Goal: Task Accomplishment & Management: Use online tool/utility

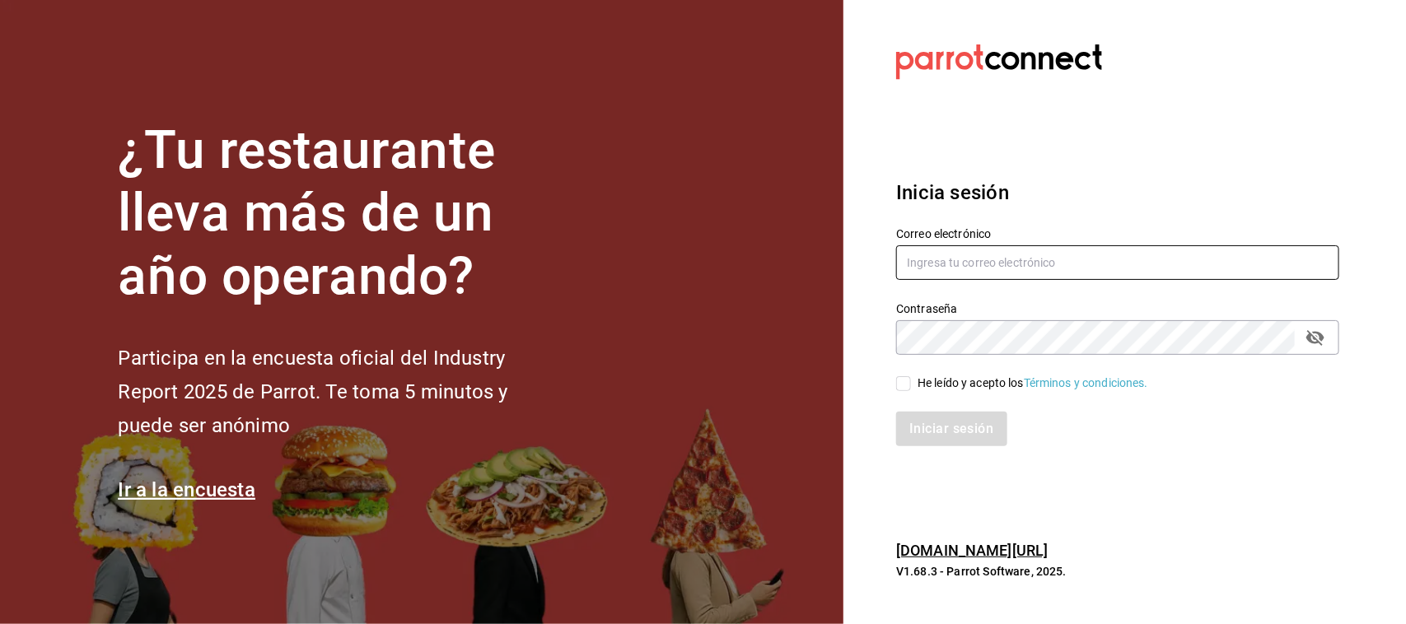
type input "[EMAIL_ADDRESS][PERSON_NAME][PERSON_NAME][DOMAIN_NAME]"
click at [899, 383] on input "He leído y acepto los Términos y condiciones." at bounding box center [903, 383] width 15 height 15
checkbox input "true"
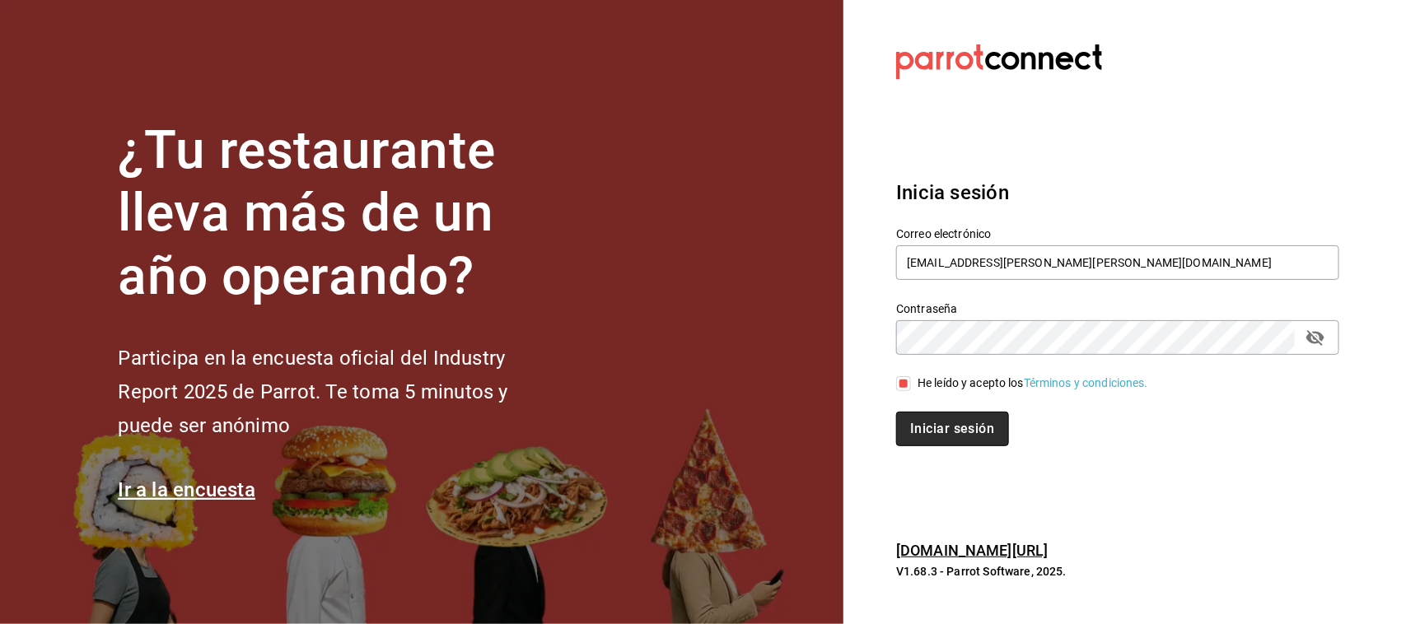
click at [927, 422] on button "Iniciar sesión" at bounding box center [952, 429] width 112 height 35
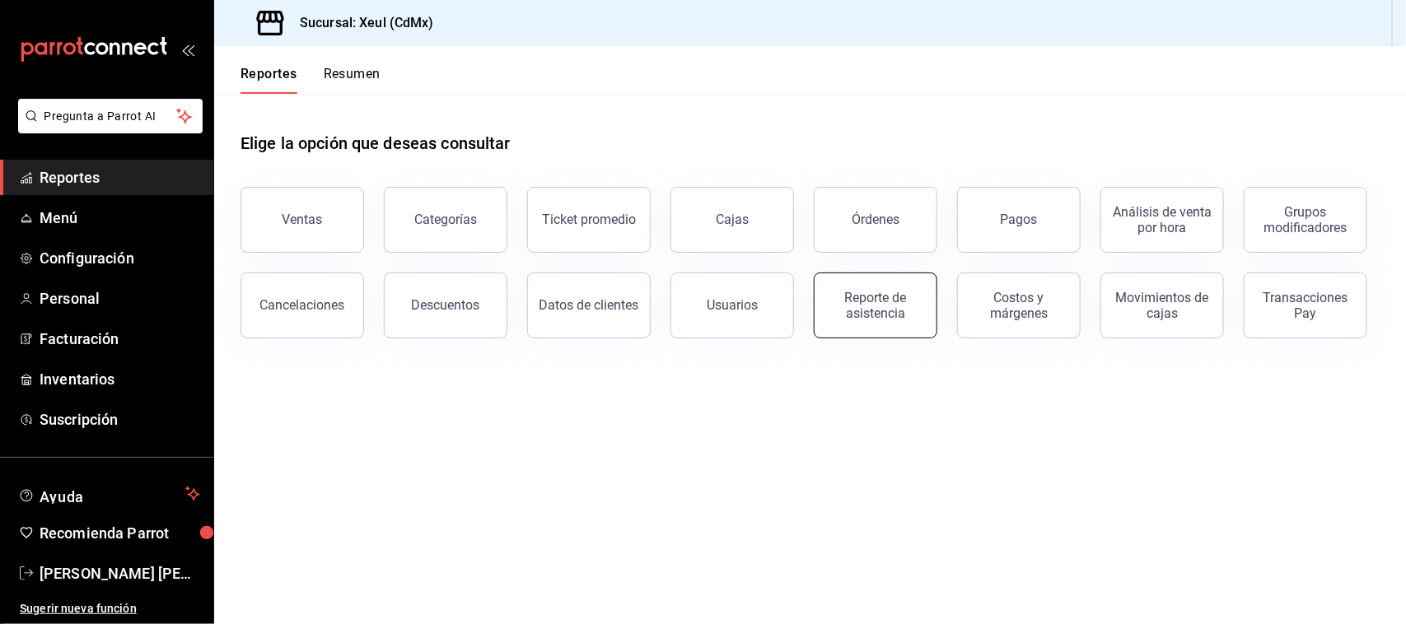
click at [869, 301] on div "Reporte de asistencia" at bounding box center [876, 305] width 102 height 31
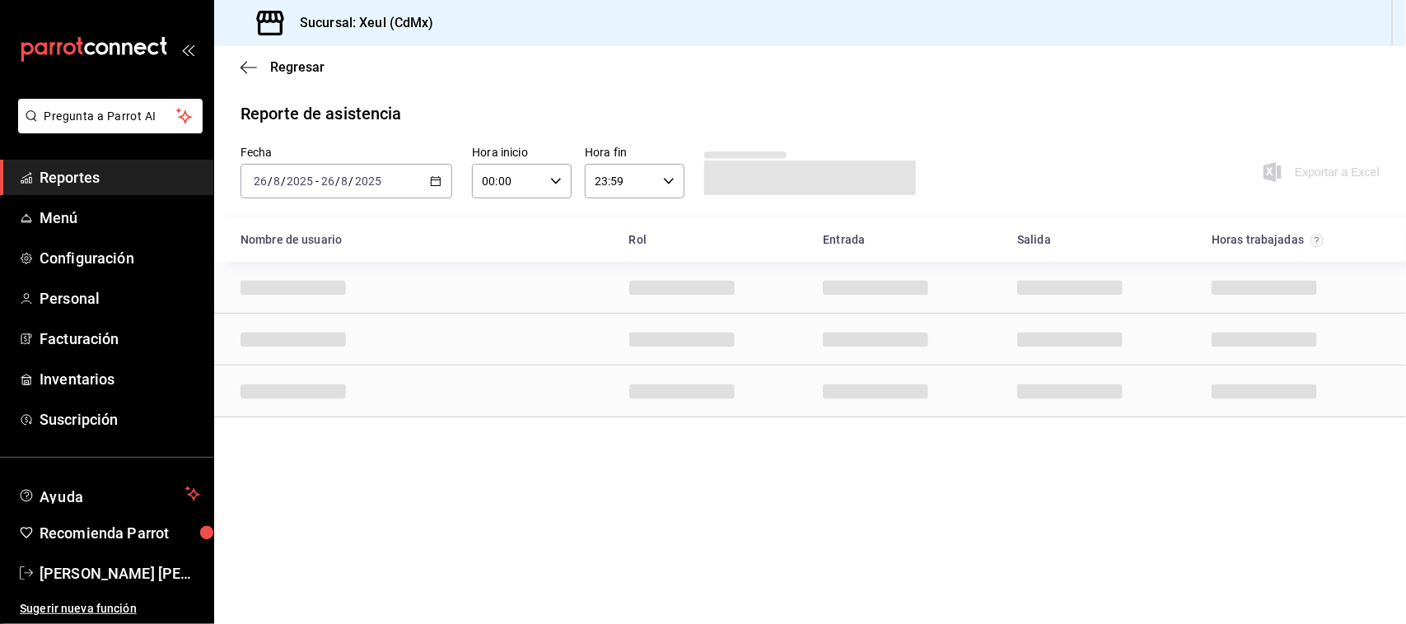
click at [434, 188] on div "2025-08-26 26 / 8 / 2025 - 2025-08-26 26 / 8 / 2025" at bounding box center [347, 181] width 212 height 35
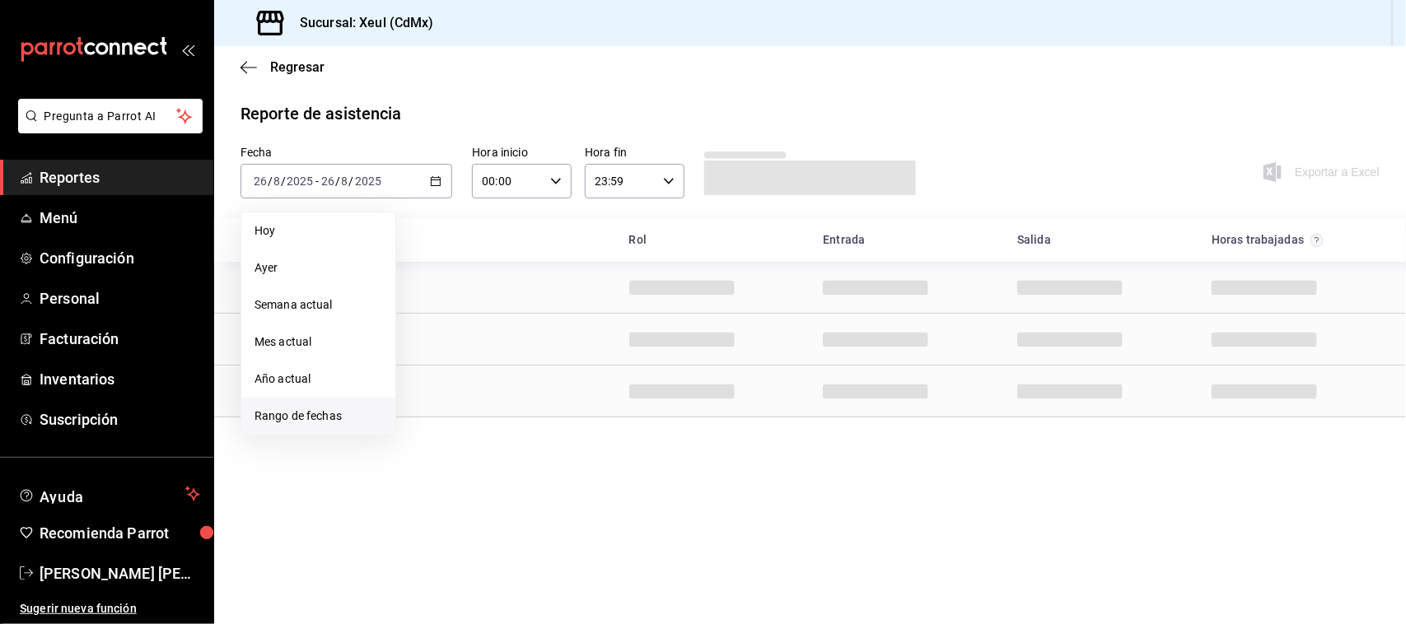
click at [352, 409] on span "Rango de fechas" at bounding box center [319, 416] width 128 height 17
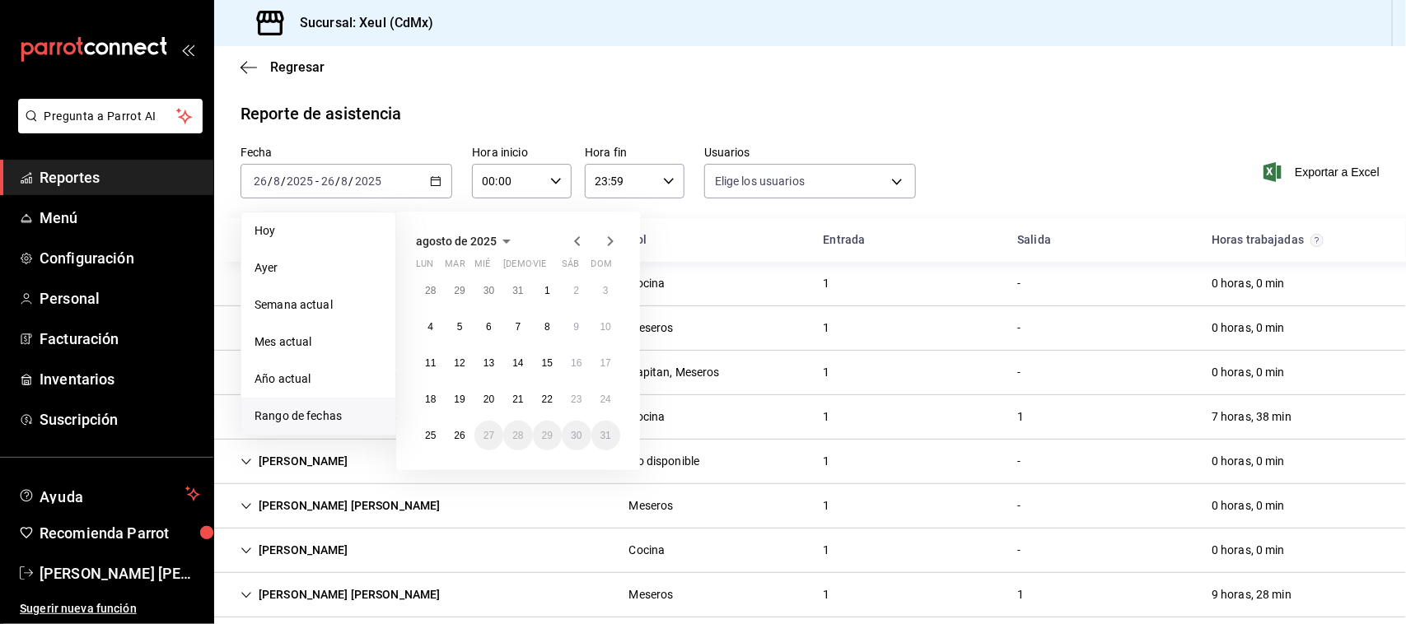
type input "e45a3e3a-c97b-466a-a610-66681751ffd6,225e9aa6-837f-466e-b04b-bca696eb9ce0,cc7cc…"
click at [430, 359] on abbr "11" at bounding box center [430, 364] width 11 height 12
click at [438, 437] on button "25" at bounding box center [430, 436] width 29 height 30
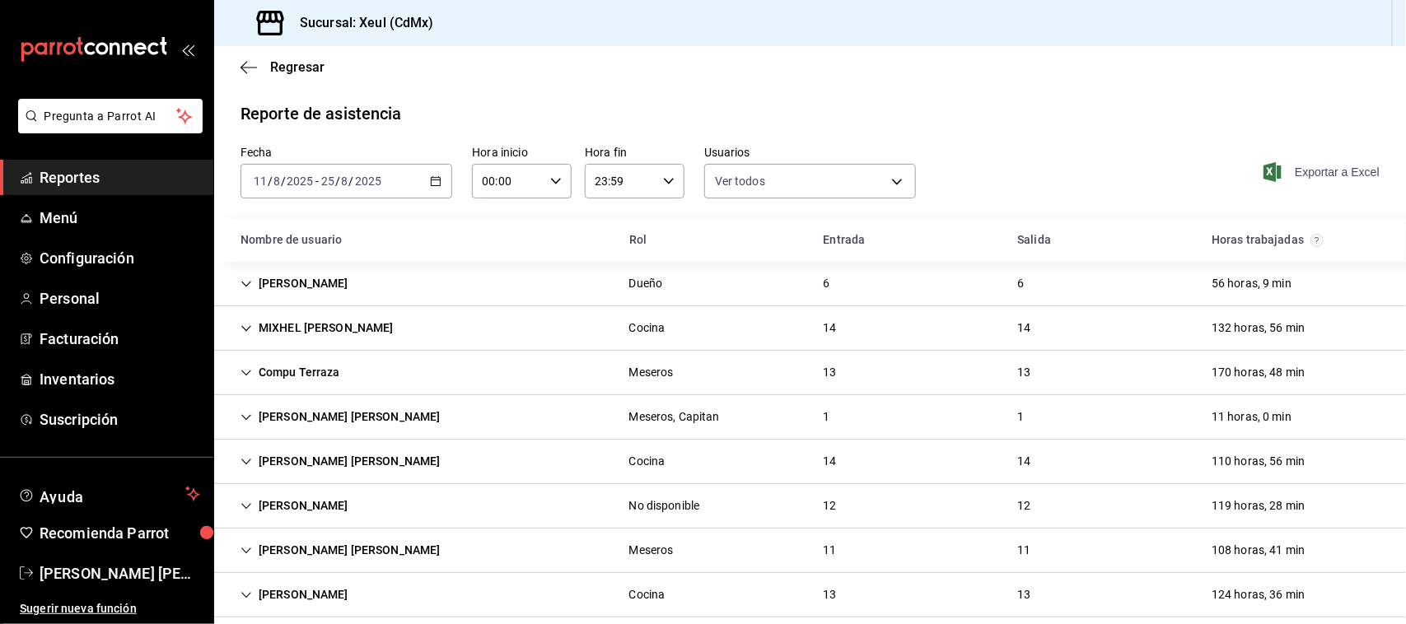
click at [1277, 171] on span "Exportar a Excel" at bounding box center [1323, 172] width 113 height 20
